Goal: Transaction & Acquisition: Purchase product/service

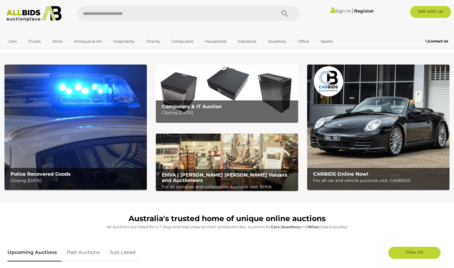
click at [342, 170] on div "CARBIDS Online Now! For all car and vehicle auctions visit: CARBIDS!" at bounding box center [379, 177] width 139 height 19
click at [49, 178] on p "Closing Tuesday 16th September" at bounding box center [76, 180] width 133 height 7
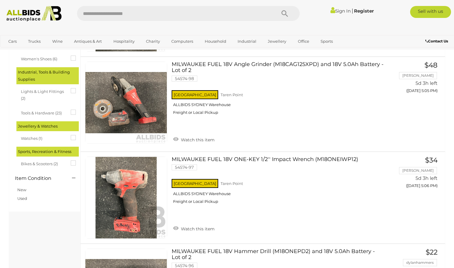
scroll to position [560, 0]
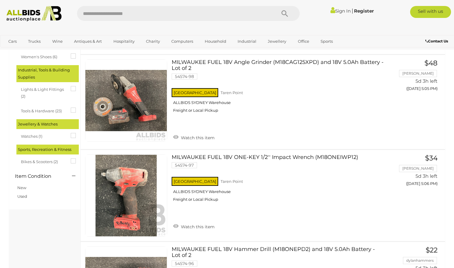
click at [71, 133] on icon at bounding box center [71, 133] width 0 height 0
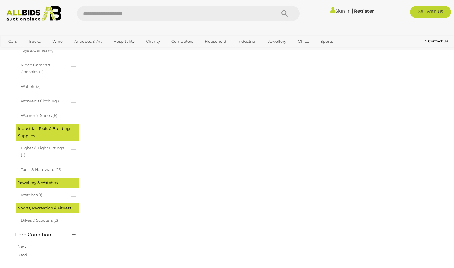
scroll to position [0, 0]
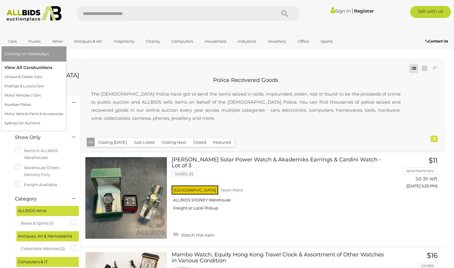
click at [20, 67] on link "View All Cars Auctions" at bounding box center [33, 67] width 59 height 9
